Goal: Find specific page/section: Find specific page/section

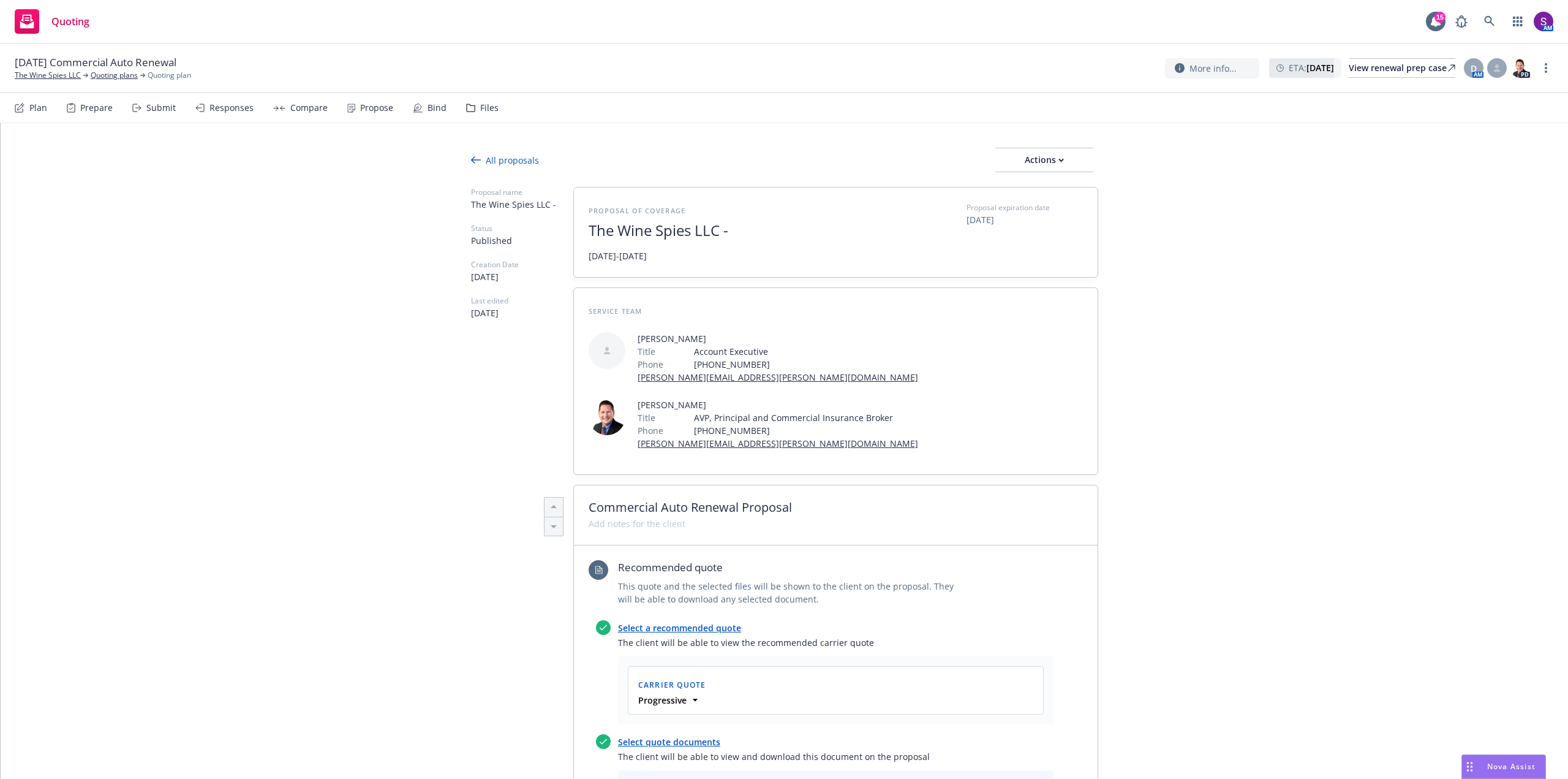
type textarea "x"
click at [1484, 22] on link at bounding box center [1490, 21] width 24 height 24
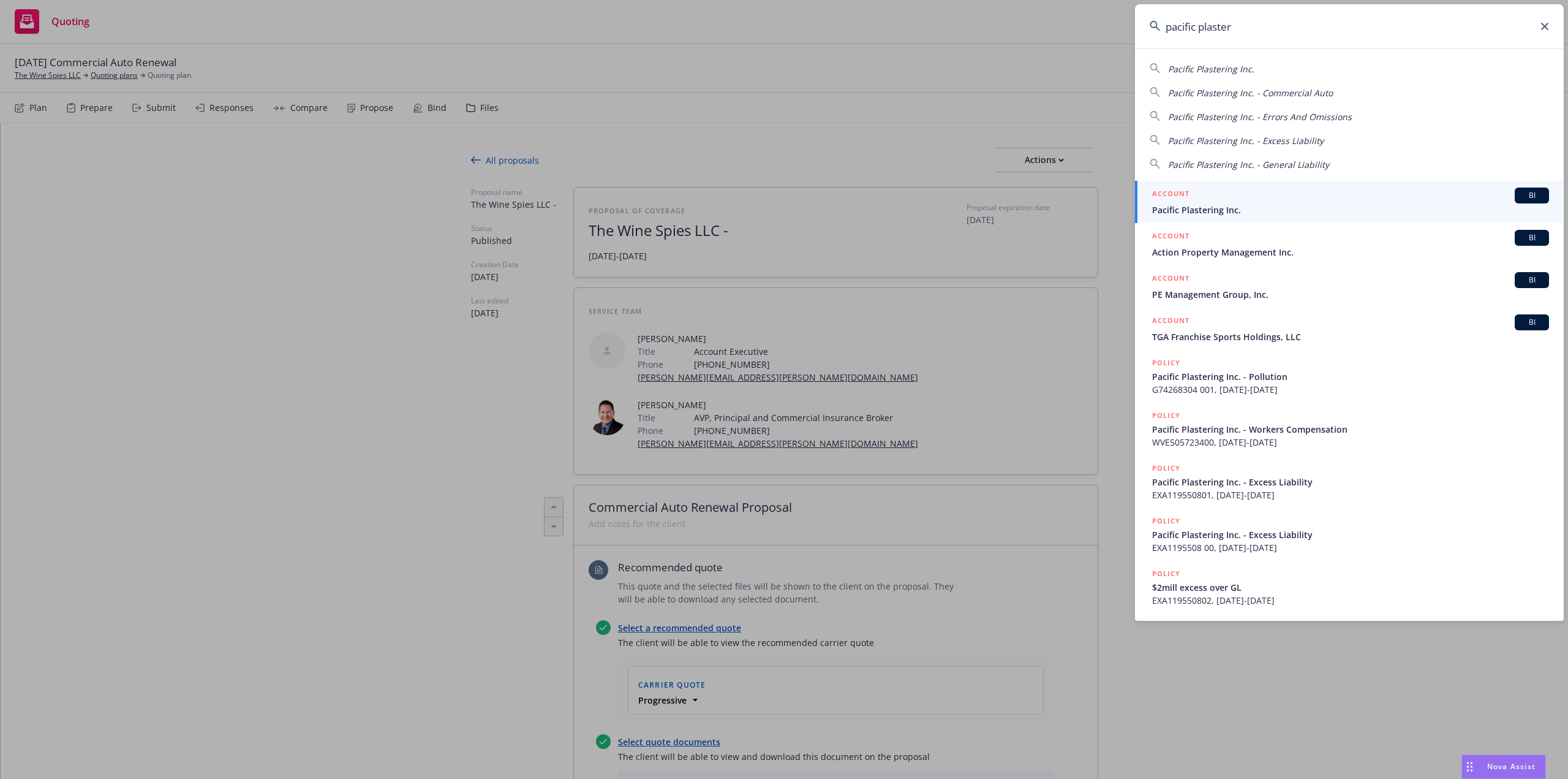
type input "pacific plaster"
click at [1229, 205] on span "Pacific Plastering Inc." at bounding box center [1350, 210] width 397 height 13
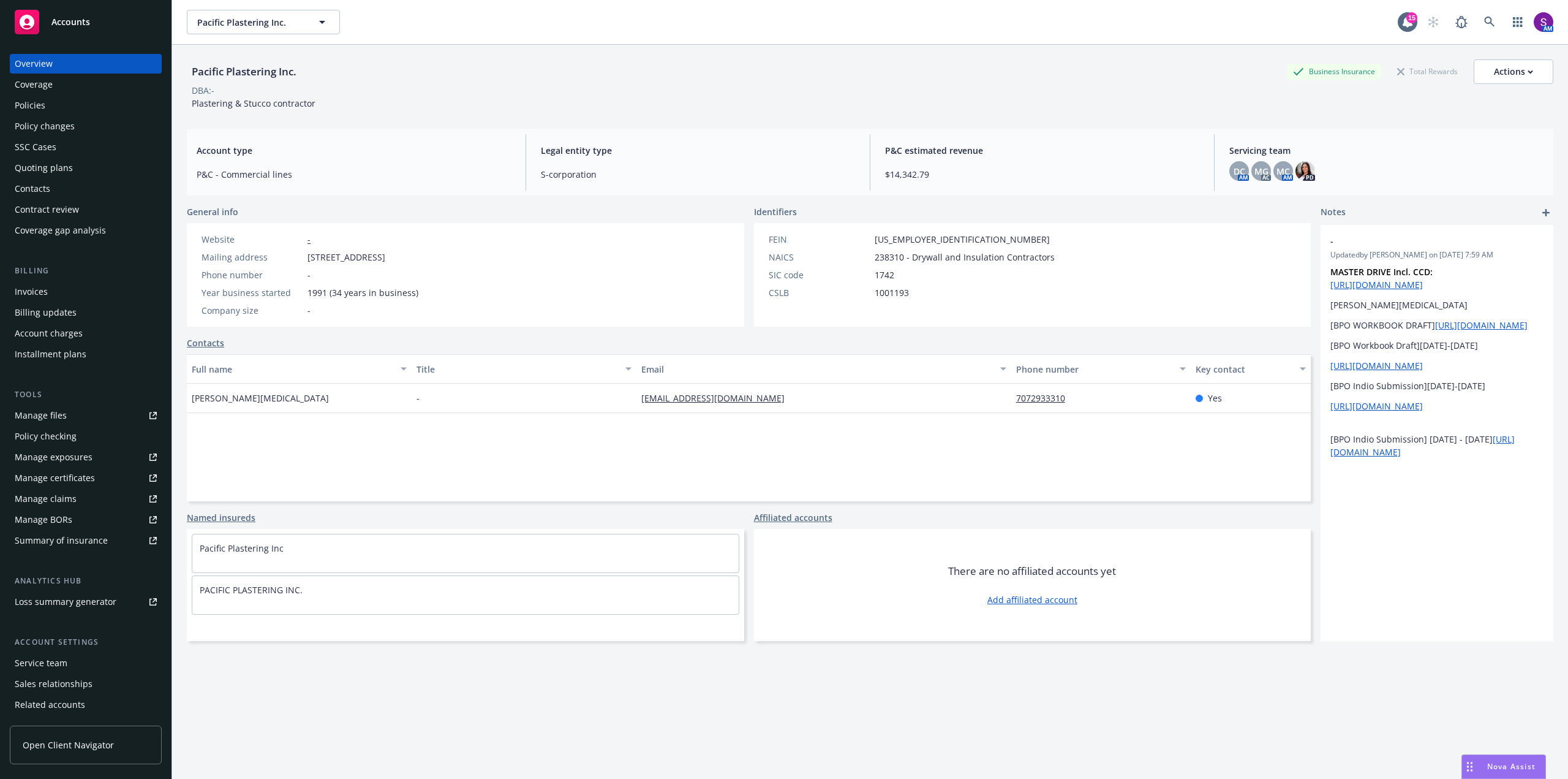
click at [37, 108] on div "Policies" at bounding box center [30, 105] width 31 height 19
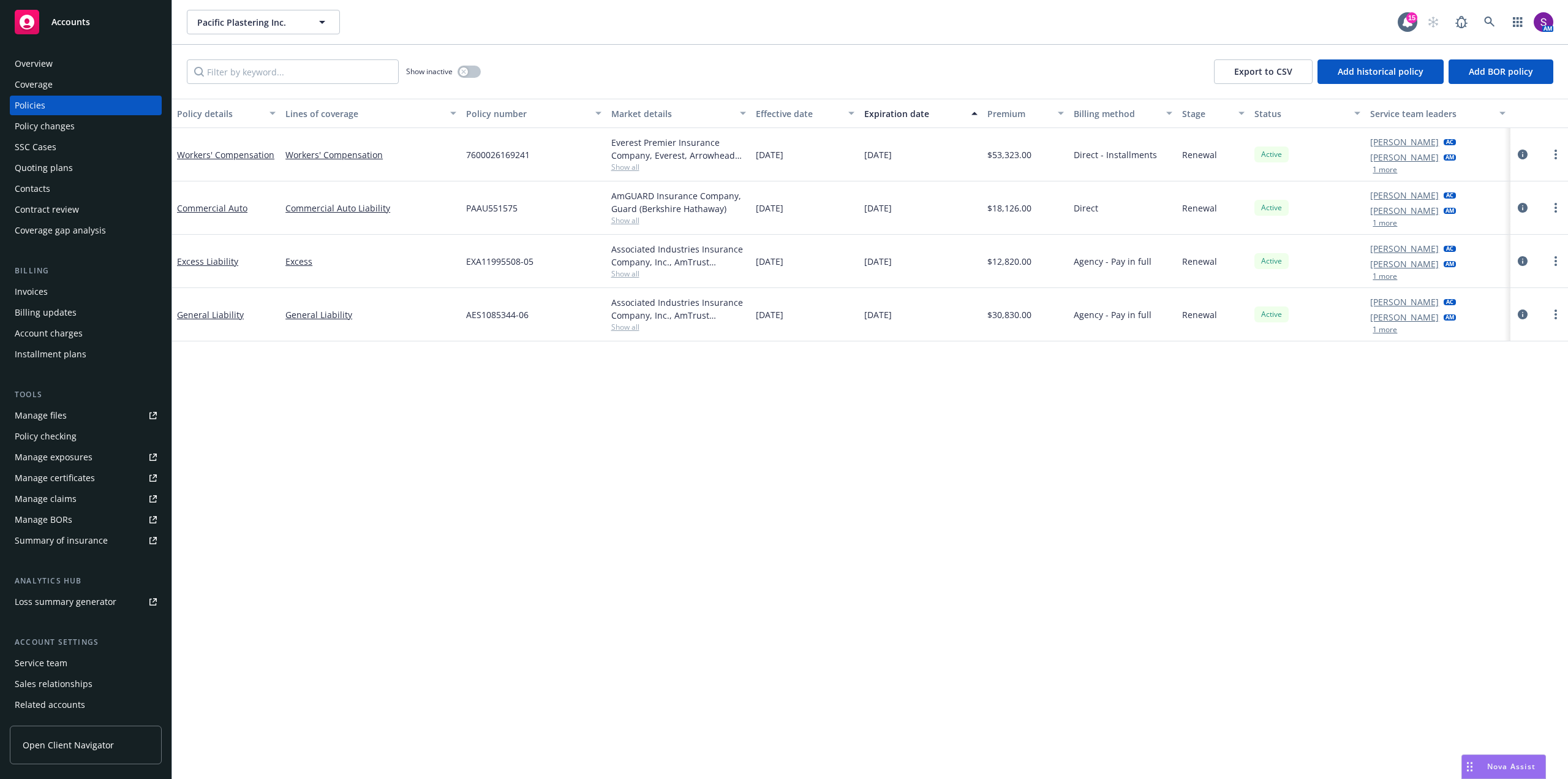
click at [59, 60] on div "Overview" at bounding box center [86, 64] width 142 height 19
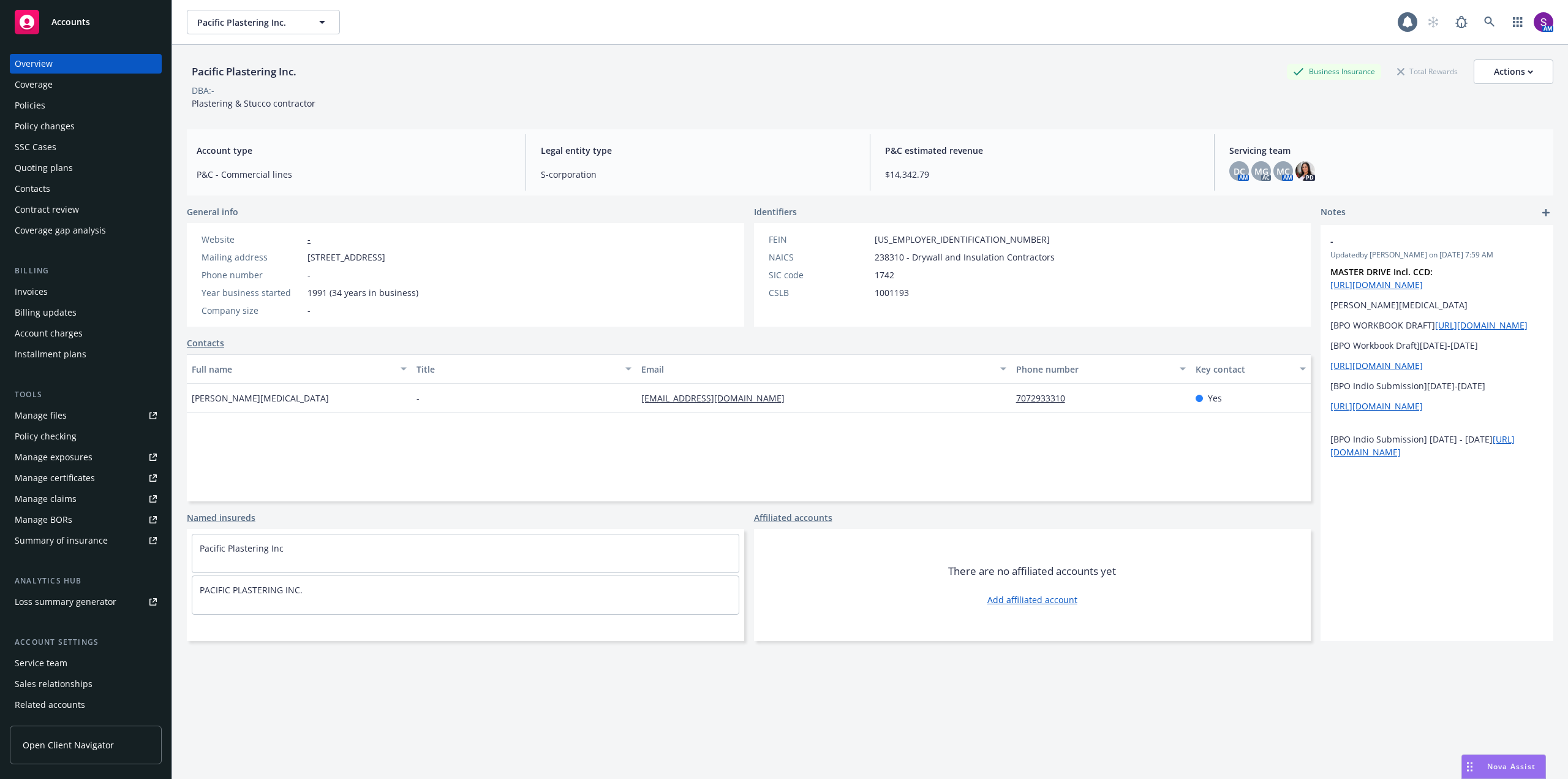
click at [69, 109] on div "Policies" at bounding box center [86, 105] width 142 height 19
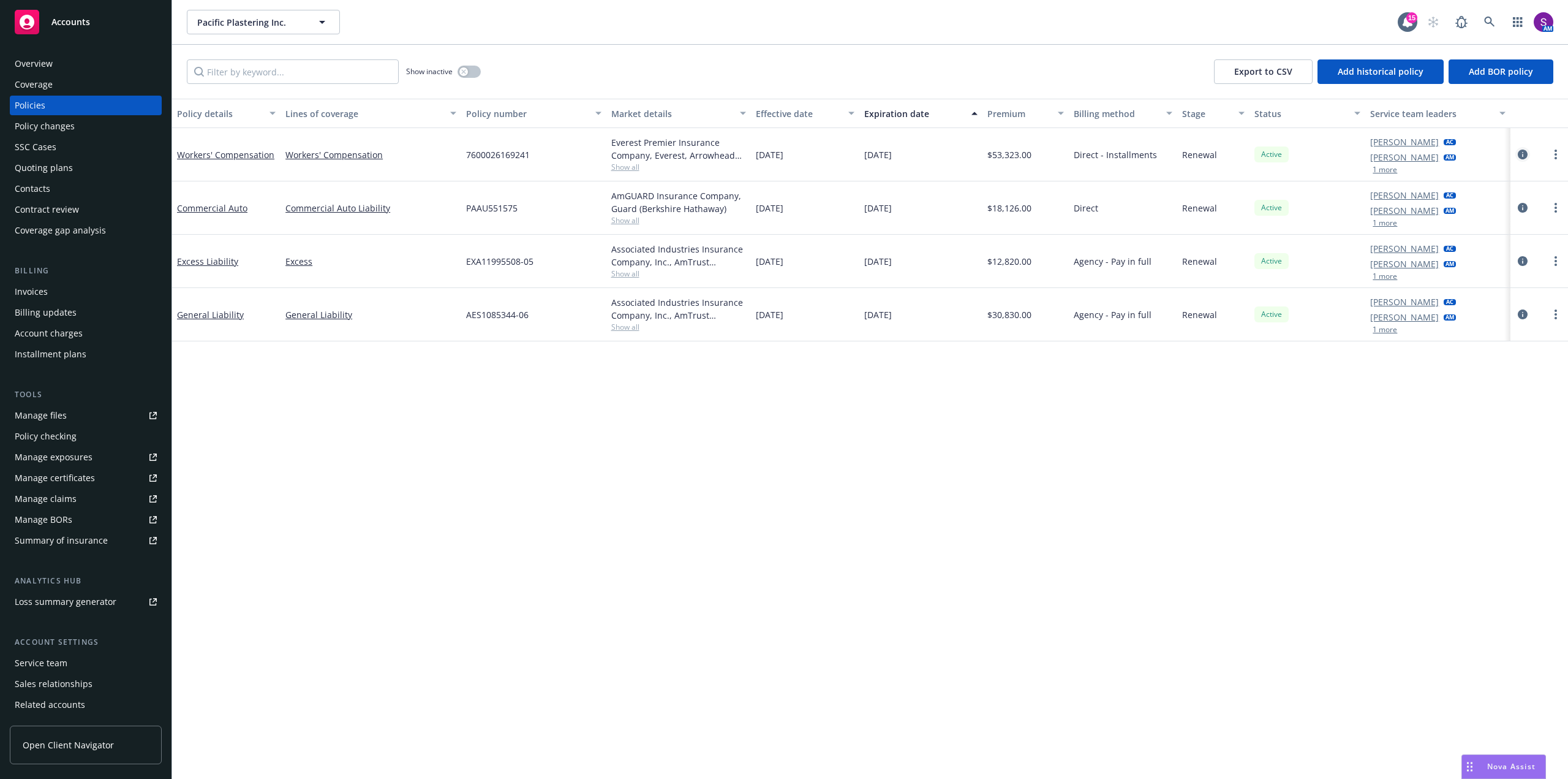
click at [1523, 154] on icon "circleInformation" at bounding box center [1522, 154] width 10 height 10
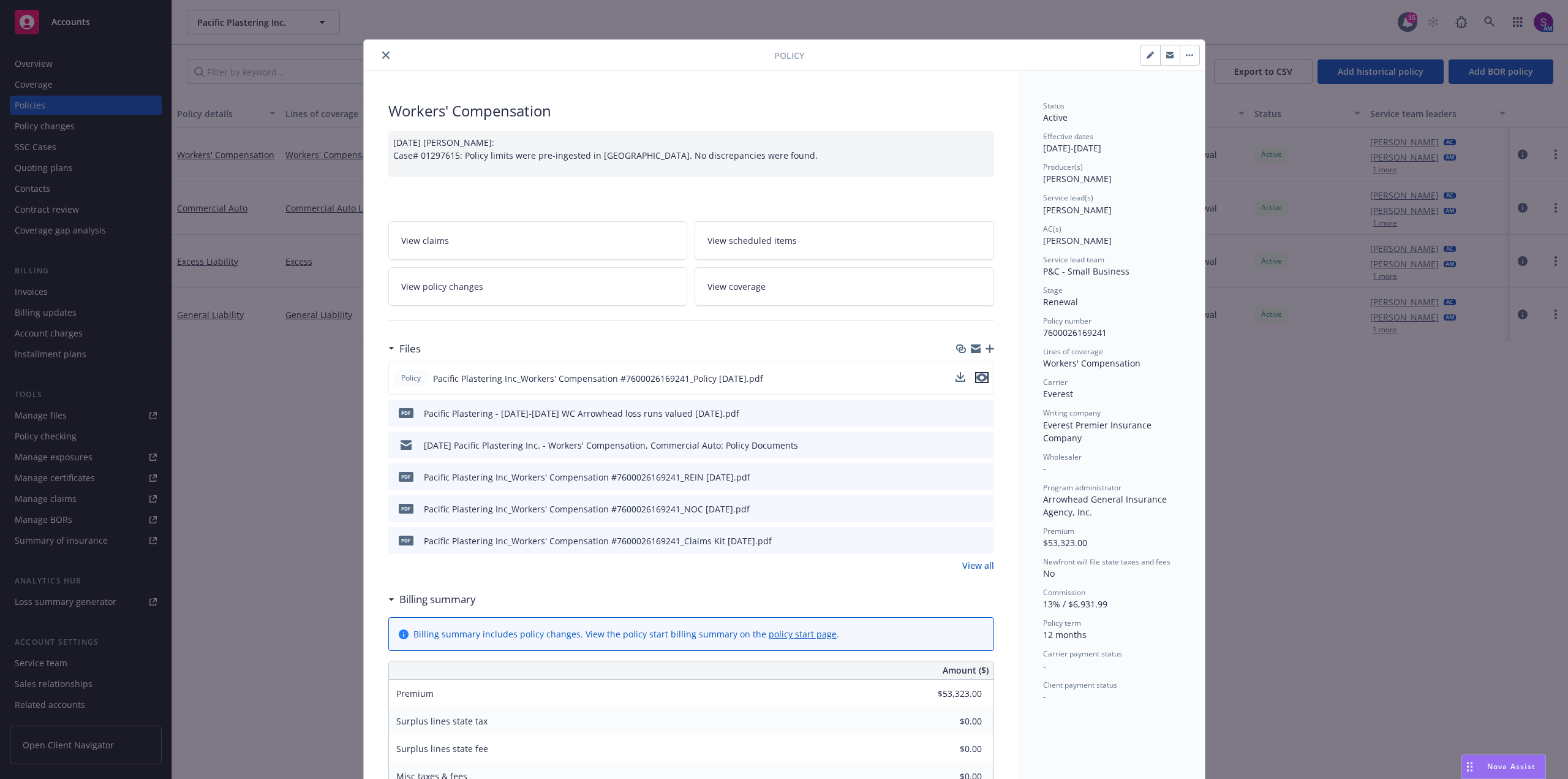
click at [977, 375] on icon "preview file" at bounding box center [982, 377] width 11 height 8
click at [383, 58] on icon "close" at bounding box center [386, 55] width 7 height 7
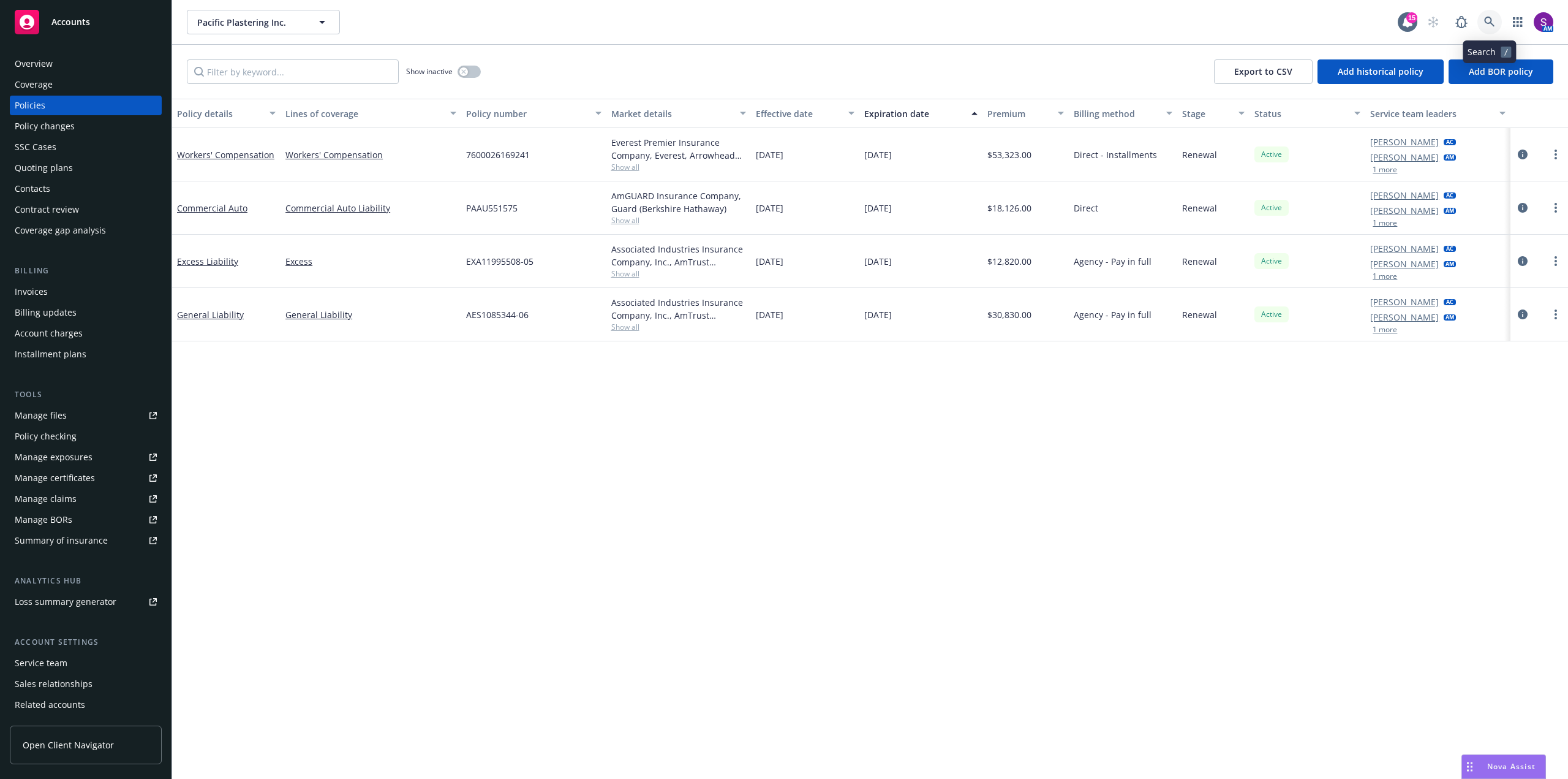
click at [1481, 32] on link at bounding box center [1490, 22] width 24 height 24
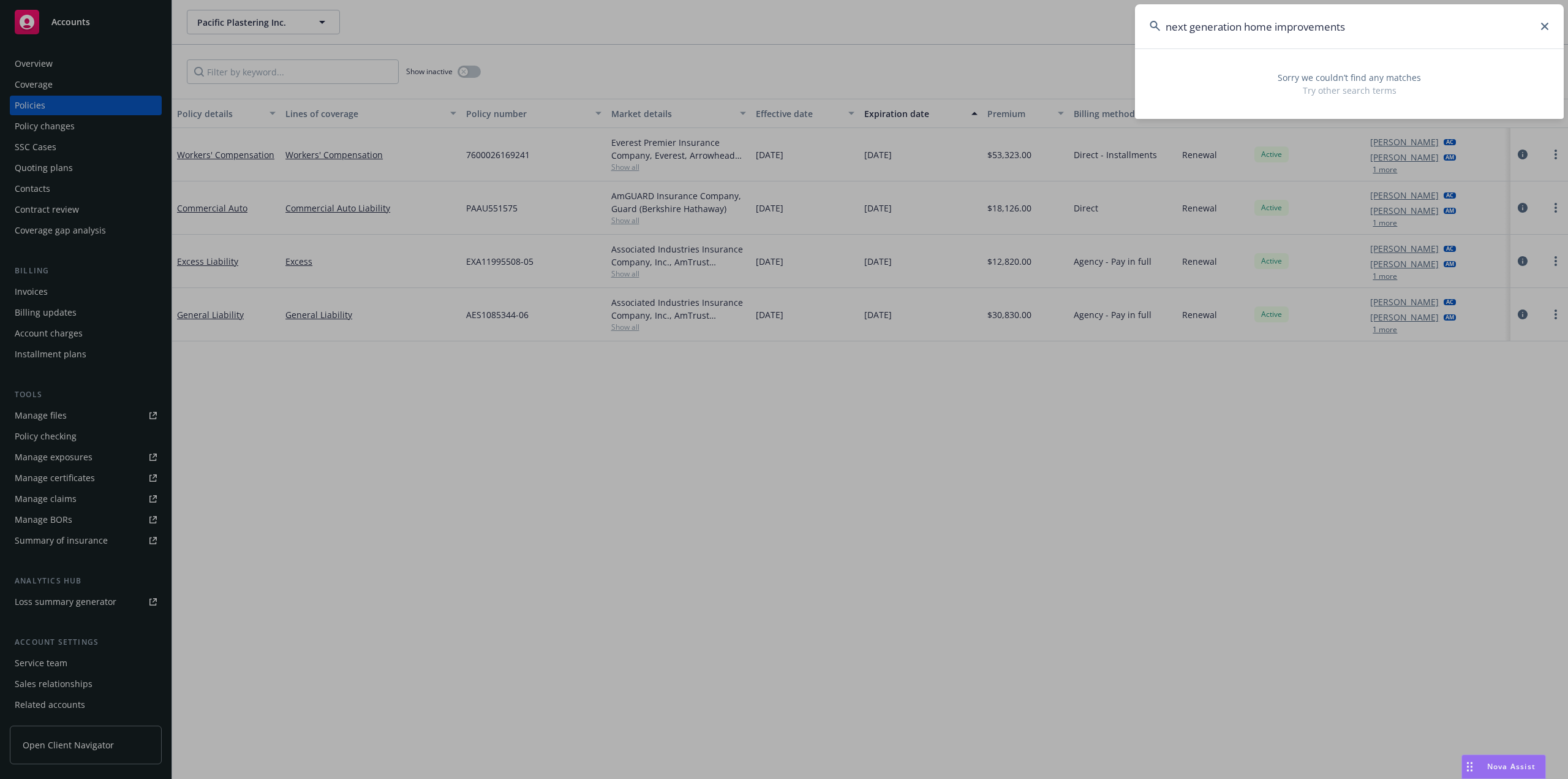
click at [1367, 29] on input "next generation home improvements" at bounding box center [1349, 26] width 429 height 44
drag, startPoint x: 1364, startPoint y: 28, endPoint x: 1277, endPoint y: 27, distance: 87.0
click at [1277, 27] on input "next generation home improvement" at bounding box center [1349, 26] width 429 height 44
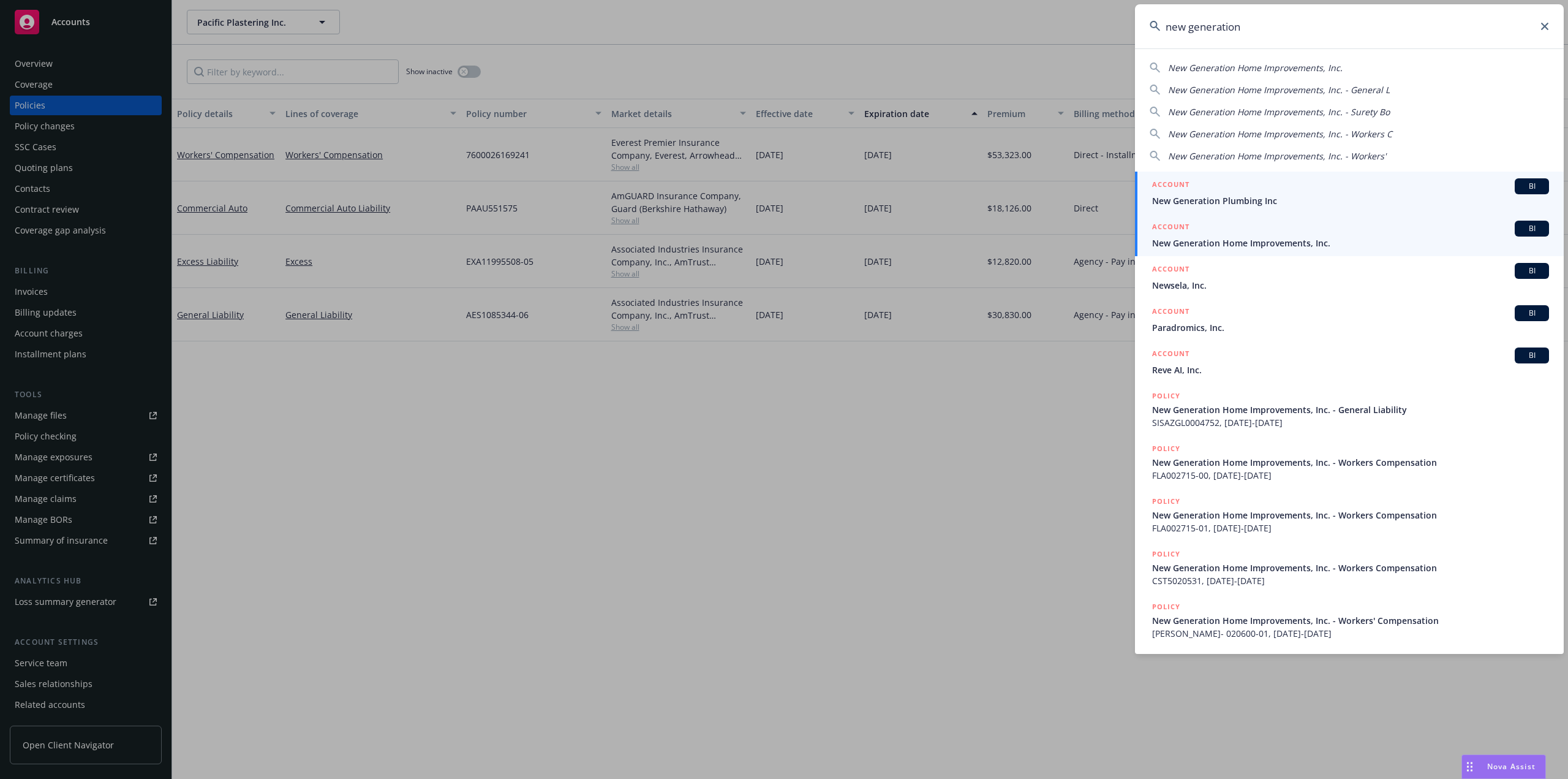
type input "new generation"
click at [1202, 243] on span "New Generation Home Improvements, Inc." at bounding box center [1350, 243] width 397 height 13
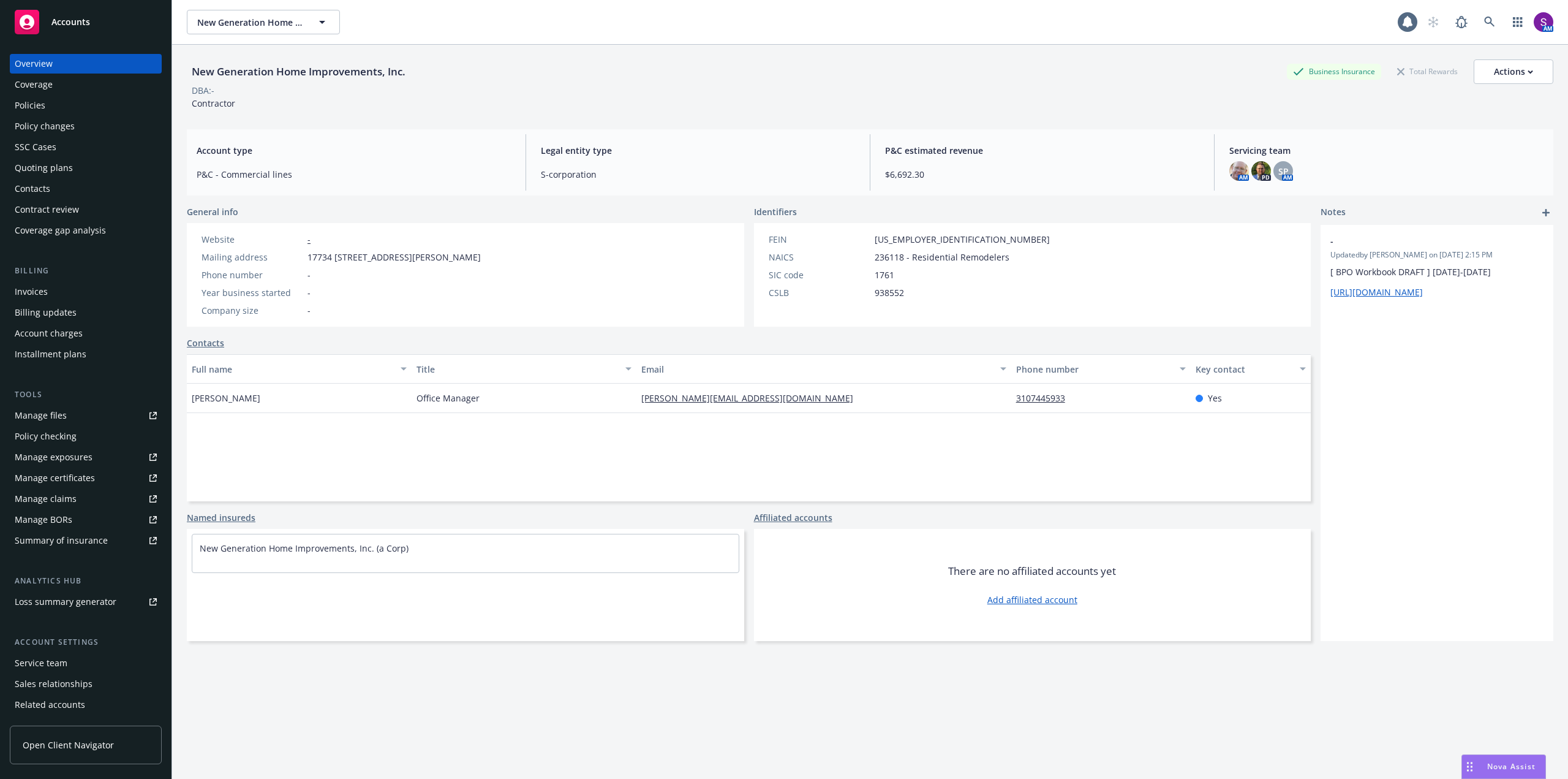
click at [36, 111] on div "Policies" at bounding box center [30, 105] width 31 height 19
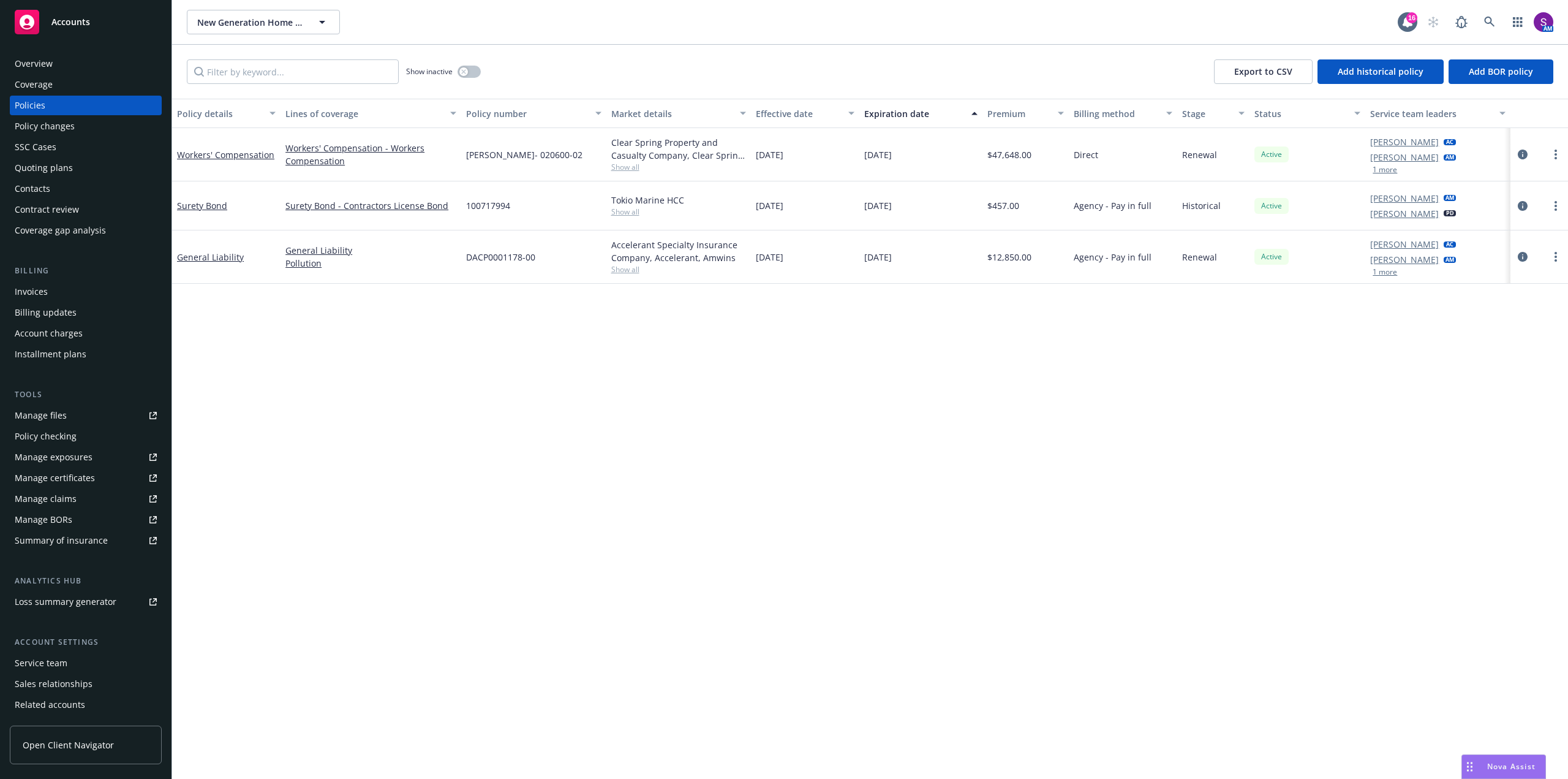
click at [46, 298] on div "Invoices" at bounding box center [31, 291] width 33 height 19
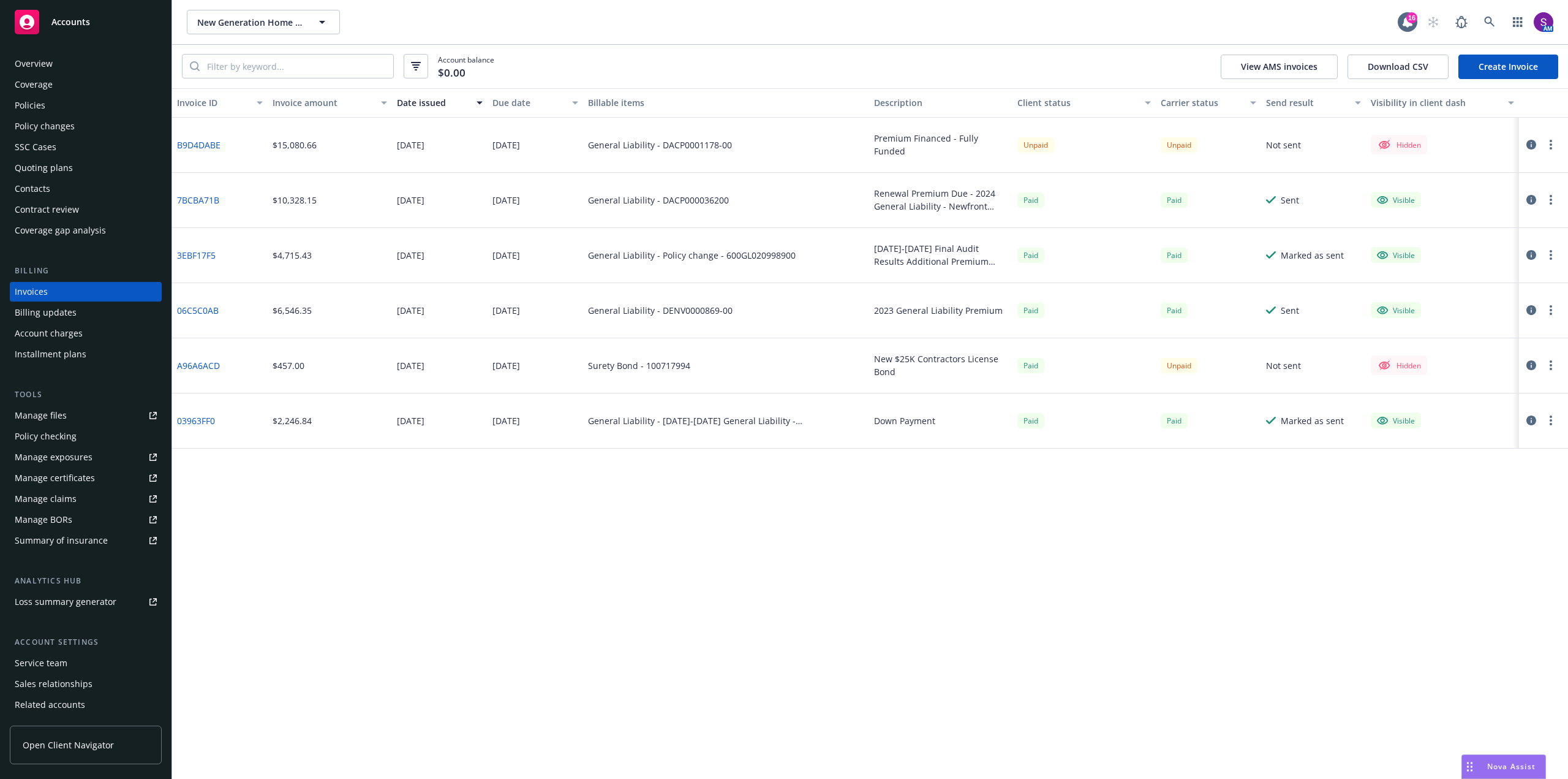
click at [32, 103] on div "Policies" at bounding box center [30, 105] width 31 height 19
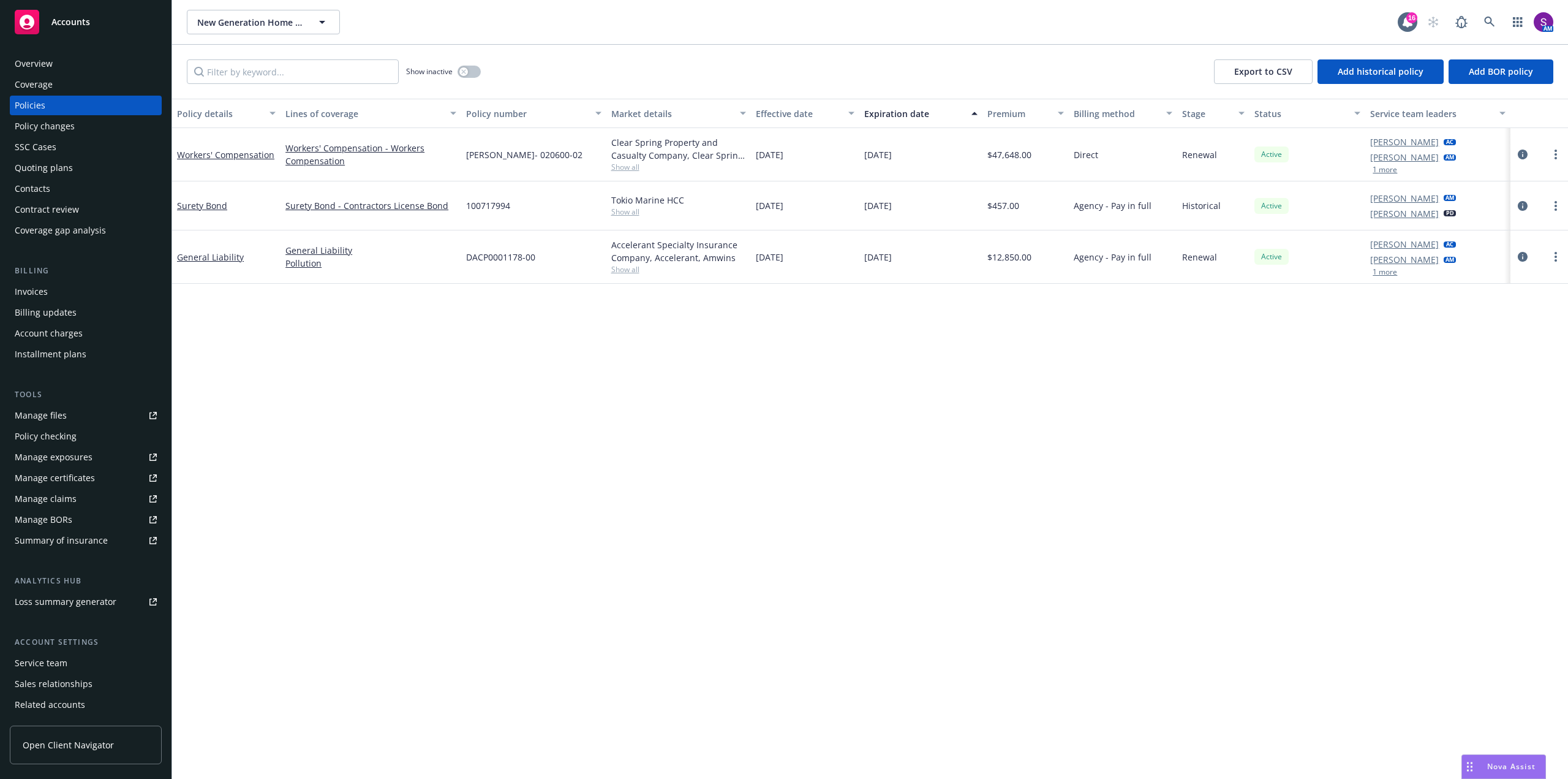
click at [631, 268] on span "Show all" at bounding box center [679, 270] width 135 height 10
click at [359, 319] on div "Policy details Lines of coverage Policy number Market details Effective date Ex…" at bounding box center [870, 439] width 1396 height 681
click at [33, 290] on div "Invoices" at bounding box center [31, 291] width 33 height 19
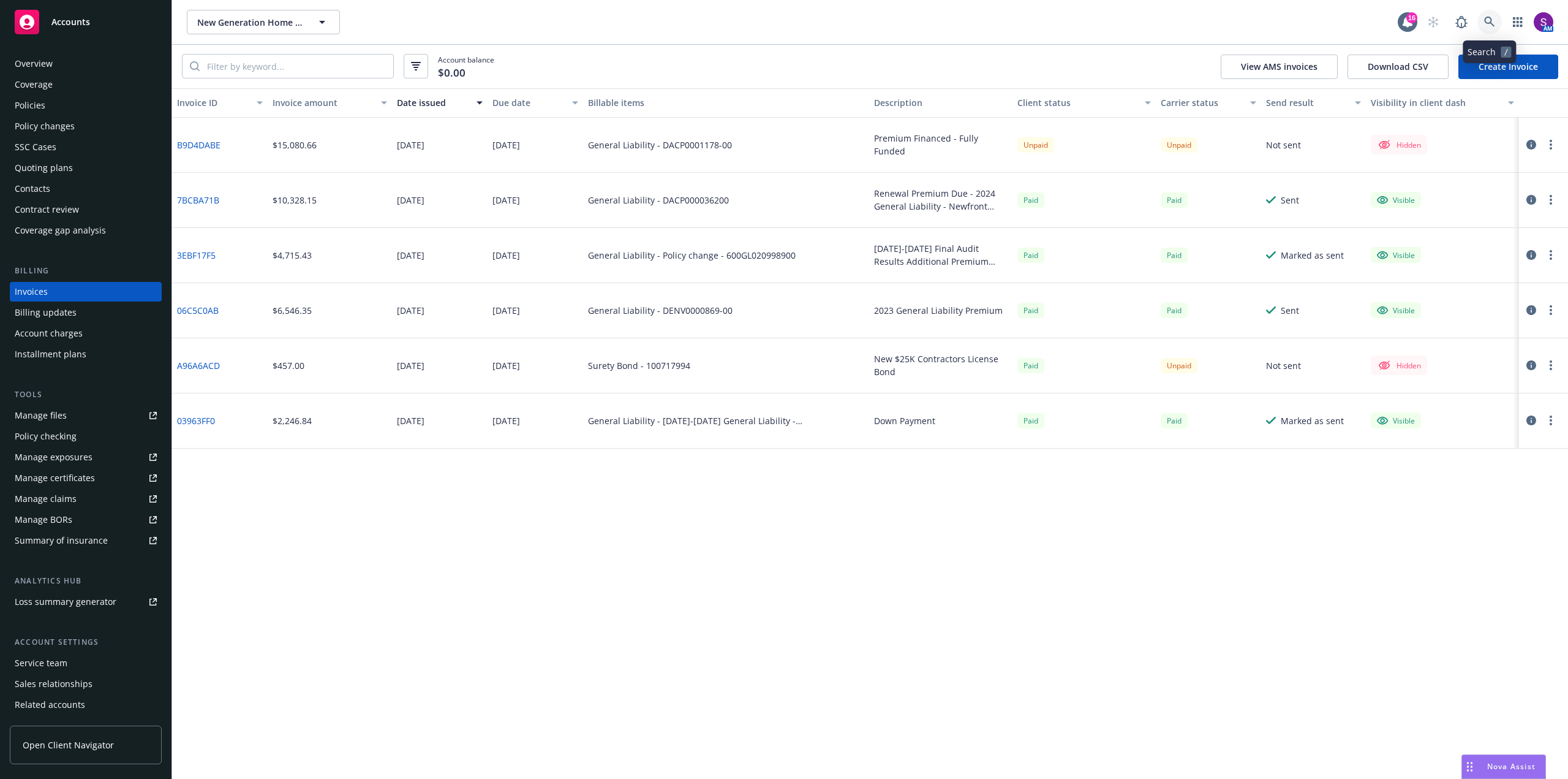
click at [1493, 21] on icon at bounding box center [1490, 22] width 11 height 11
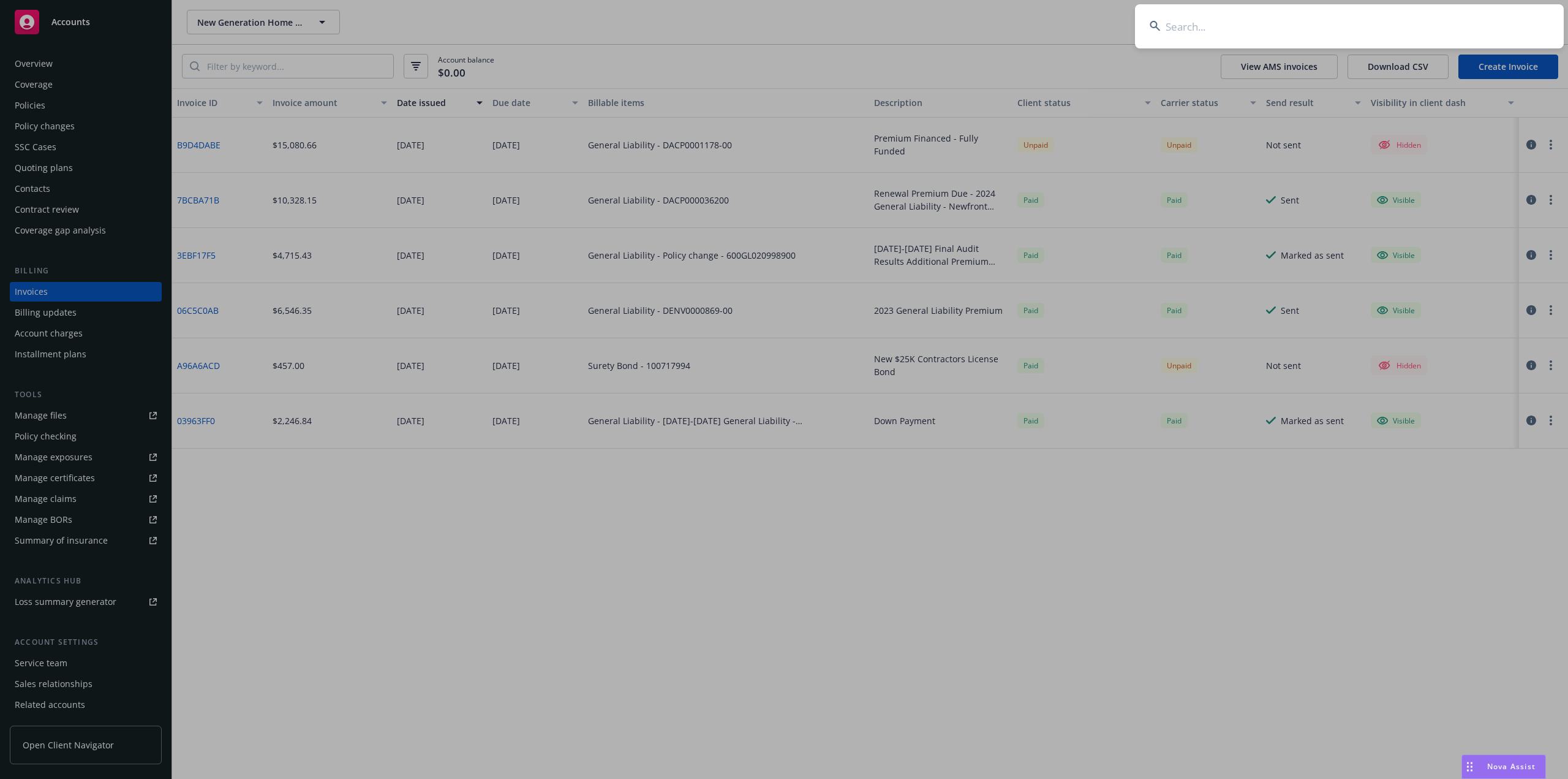
click at [1295, 33] on input at bounding box center [1349, 26] width 429 height 44
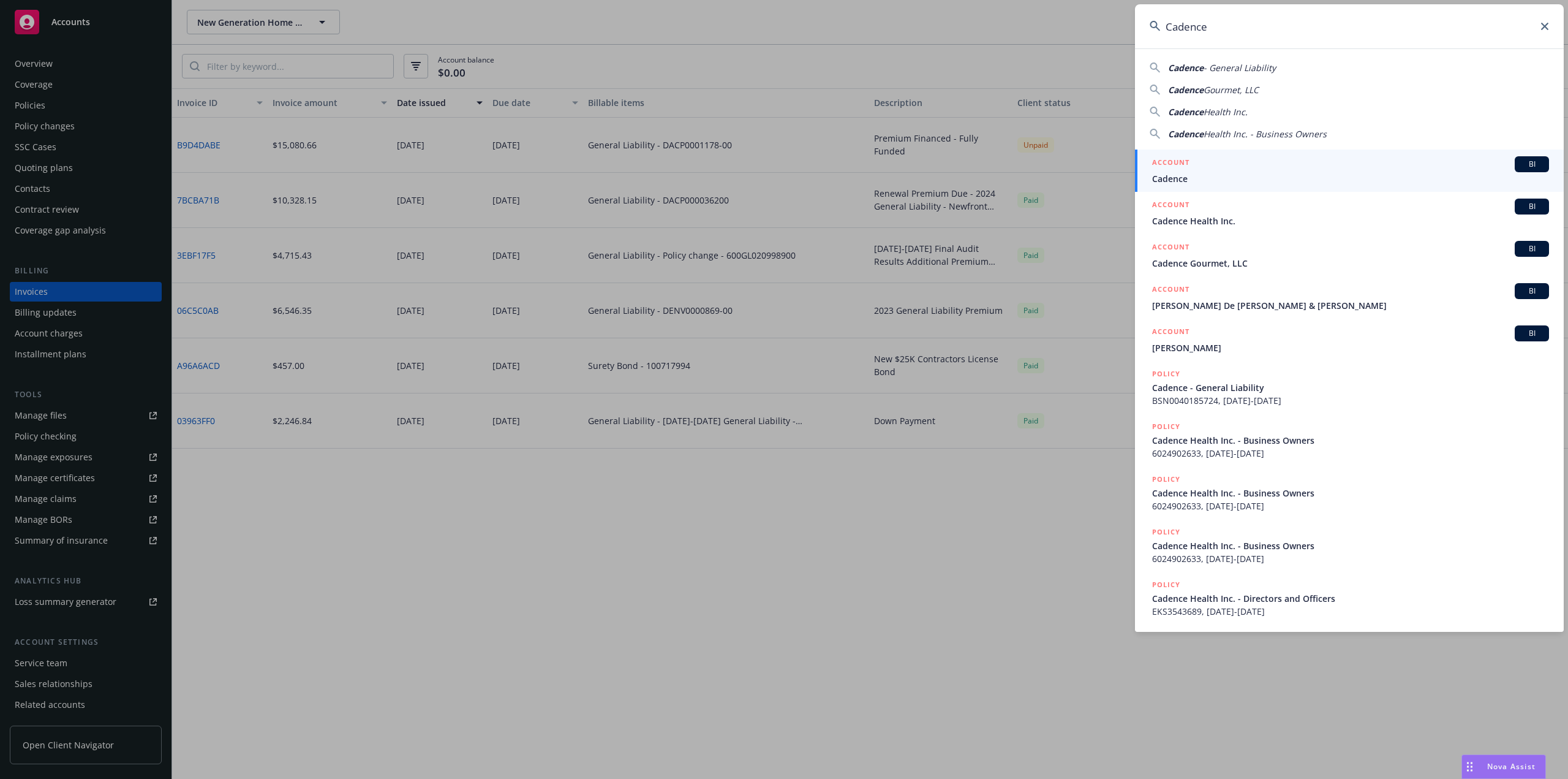
drag, startPoint x: 1214, startPoint y: 30, endPoint x: 1086, endPoint y: 38, distance: 128.2
click at [1086, 38] on div "Cadence Cadence - General Liability Cadence Gourmet, LLC Cadence Health Inc. Ca…" at bounding box center [784, 389] width 1568 height 779
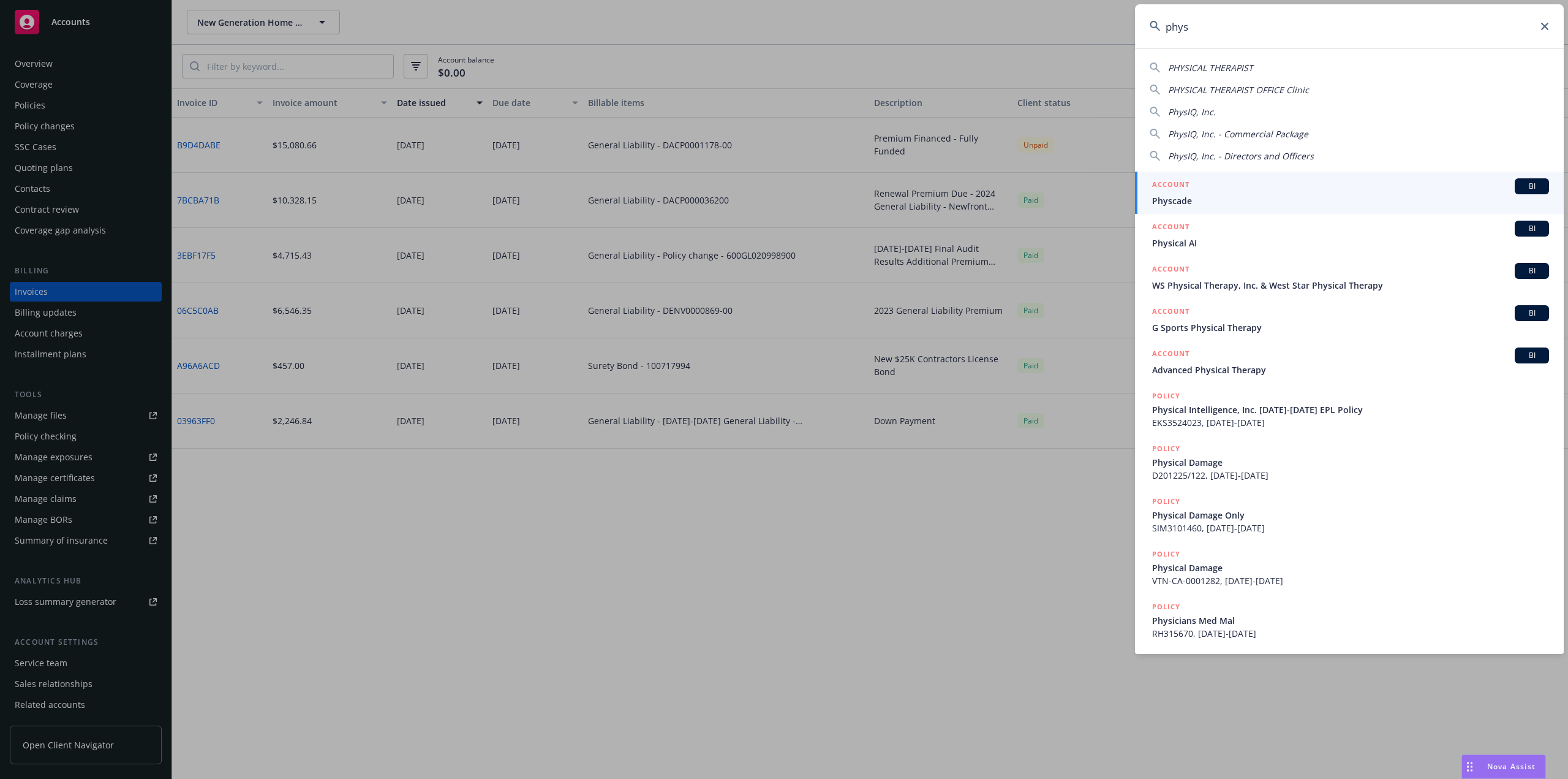
click at [1211, 26] on input "phys" at bounding box center [1349, 26] width 429 height 44
type input "phys"
drag, startPoint x: 1194, startPoint y: 33, endPoint x: 1090, endPoint y: 37, distance: 104.1
click at [1090, 37] on div "phys PHYSICAL THERAPIST PHYSICAL THERAPIST OFFICE Clinic PhysIQ, Inc. PhysIQ, I…" at bounding box center [784, 389] width 1568 height 779
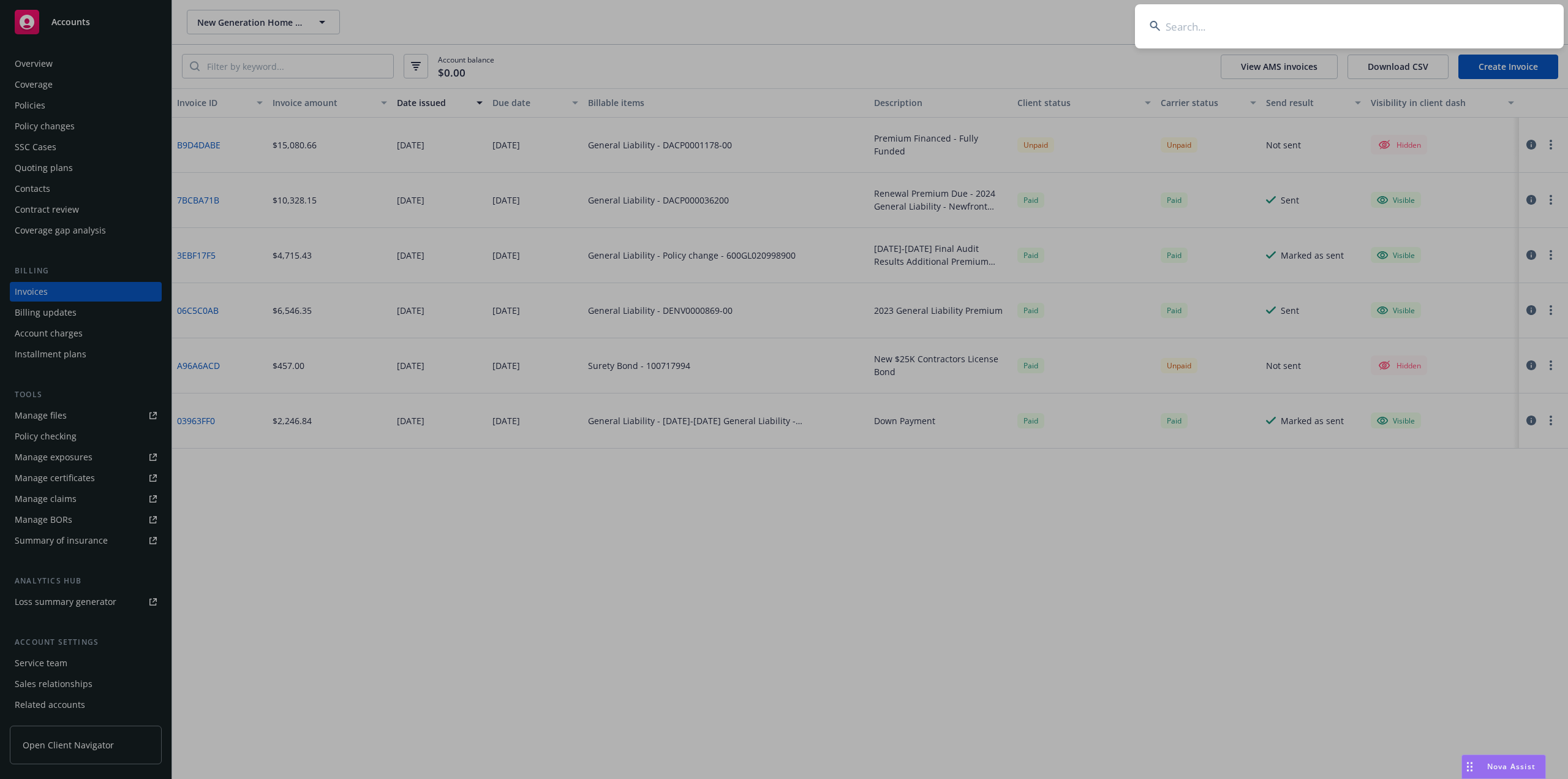
paste input "PsychStrategies"
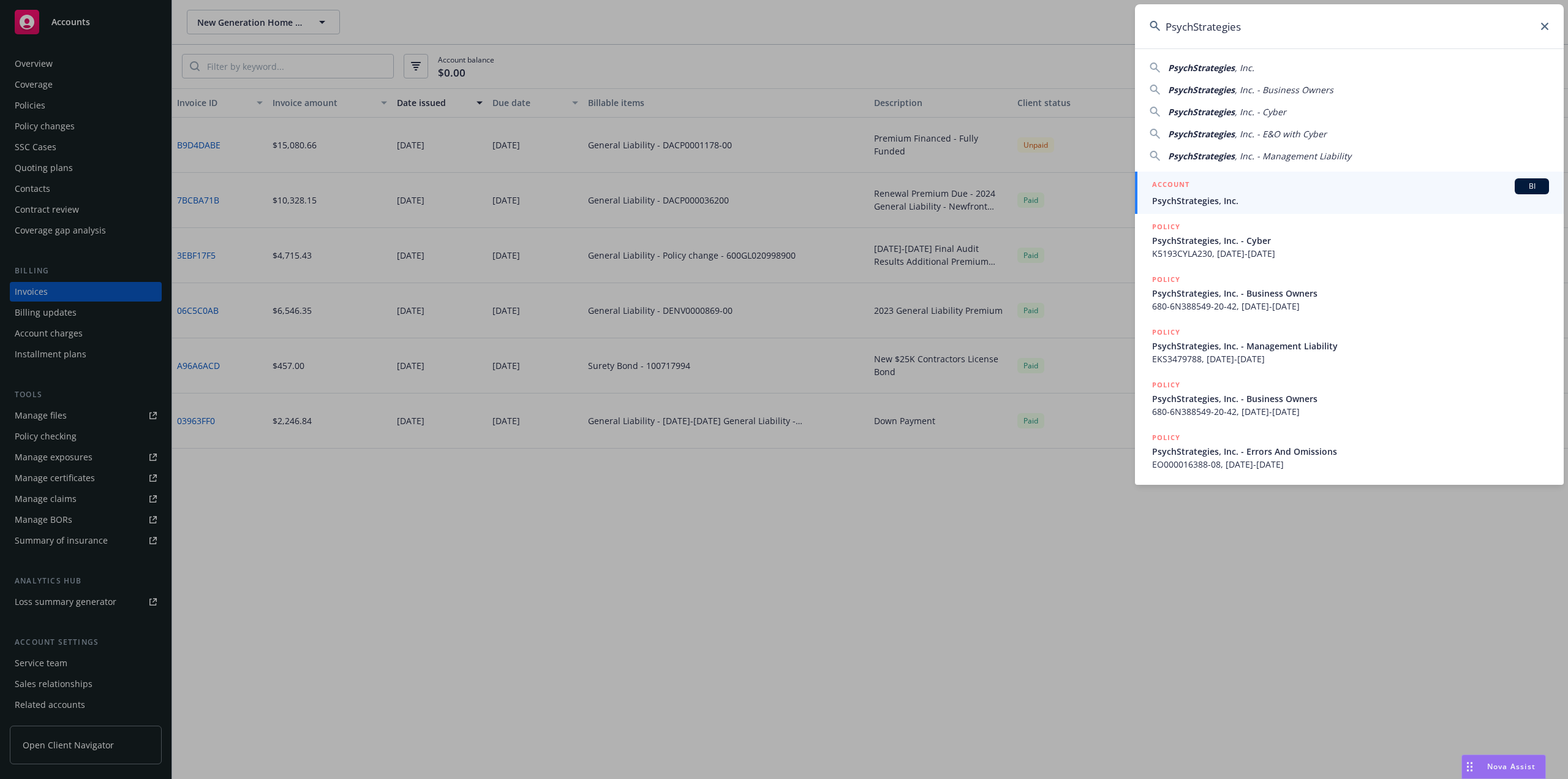
type input "PsychStrategies"
click at [1225, 197] on span "PsychStrategies, Inc." at bounding box center [1350, 201] width 397 height 13
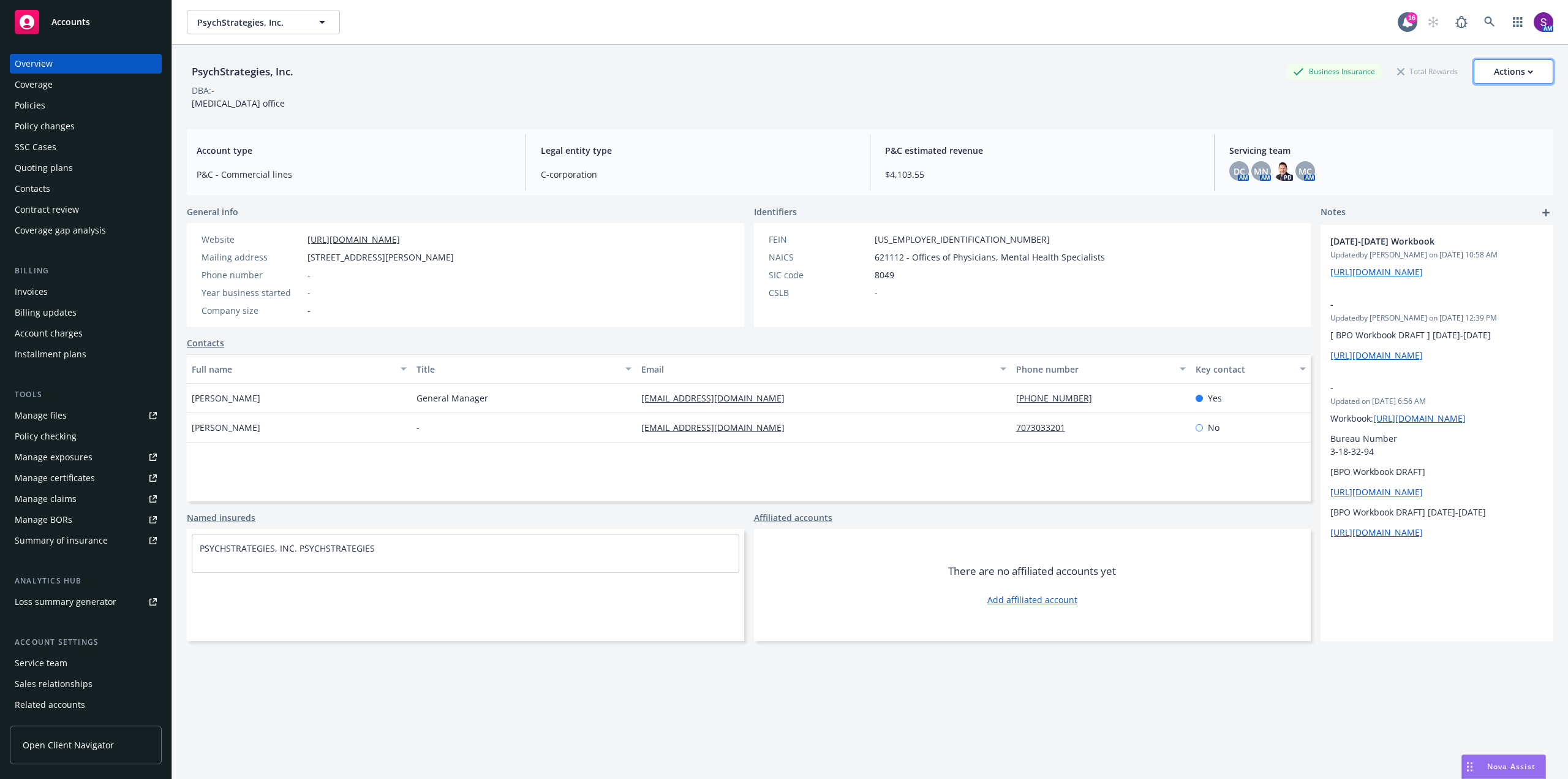
click at [1494, 73] on div "Actions" at bounding box center [1513, 71] width 39 height 23
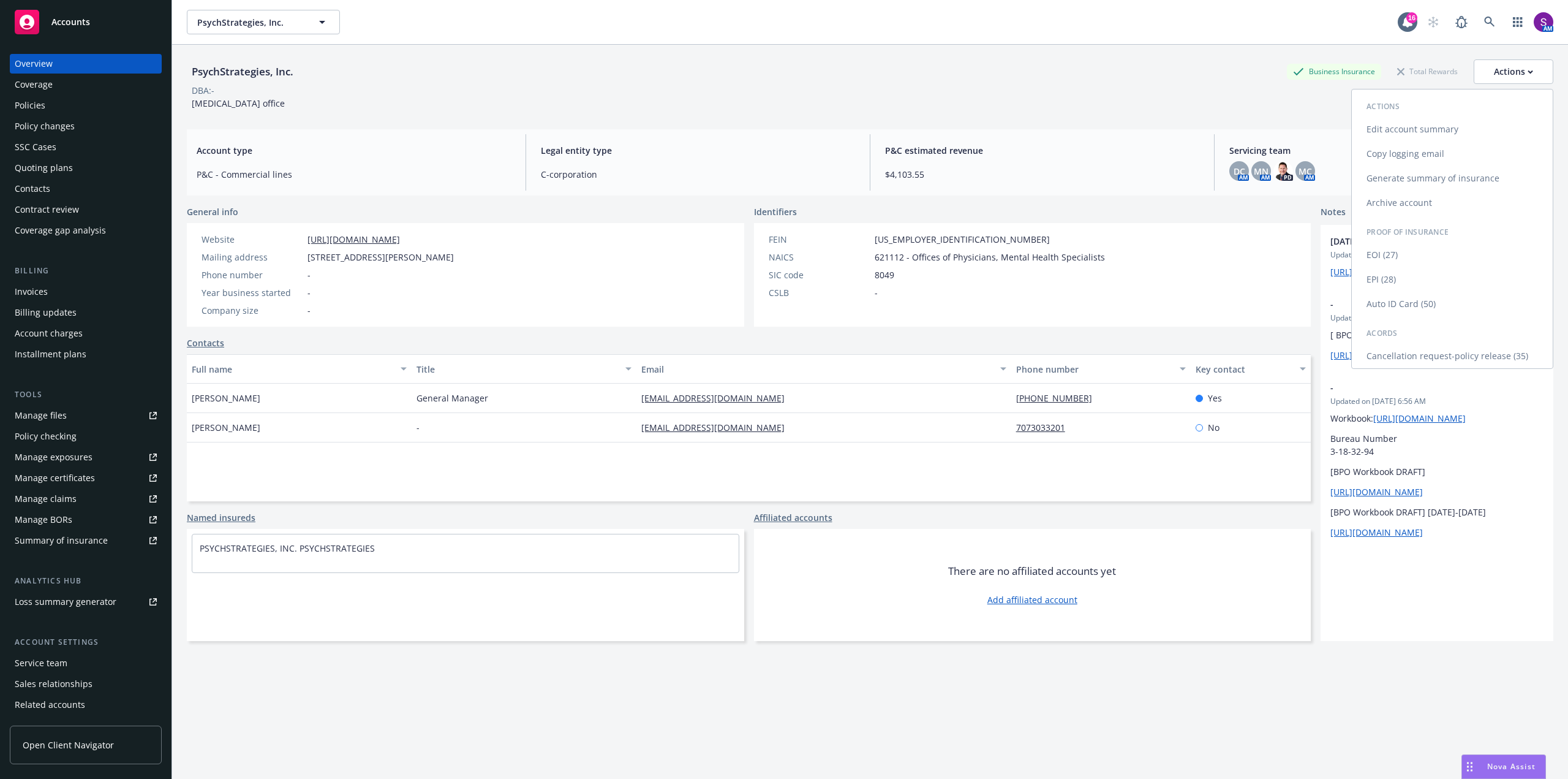
drag, startPoint x: 1409, startPoint y: 147, endPoint x: 1313, endPoint y: 138, distance: 96.4
click at [1409, 147] on link "Copy logging email" at bounding box center [1452, 154] width 201 height 24
